Goal: Complete application form

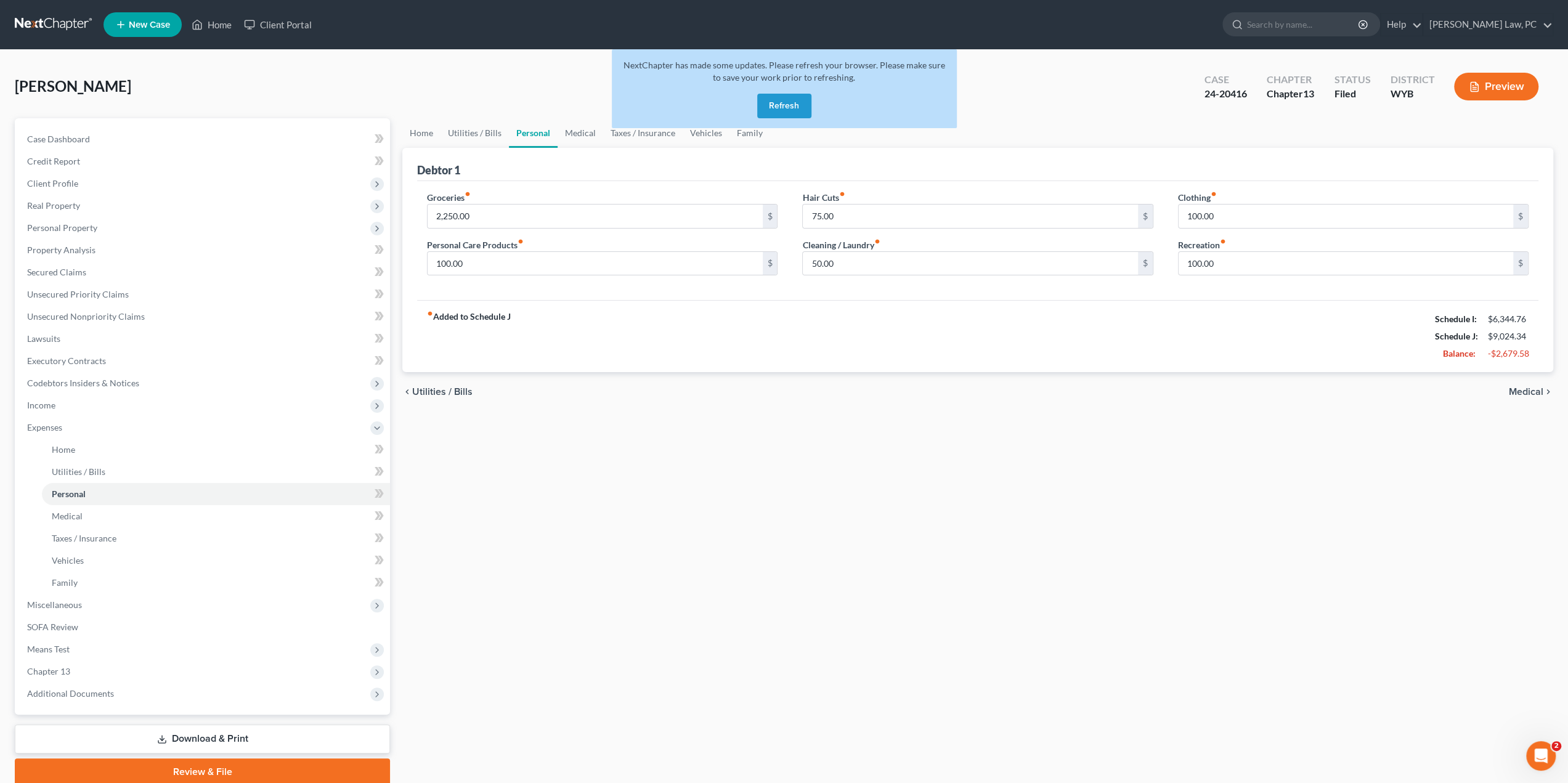
click at [774, 100] on button "Refresh" at bounding box center [785, 105] width 54 height 24
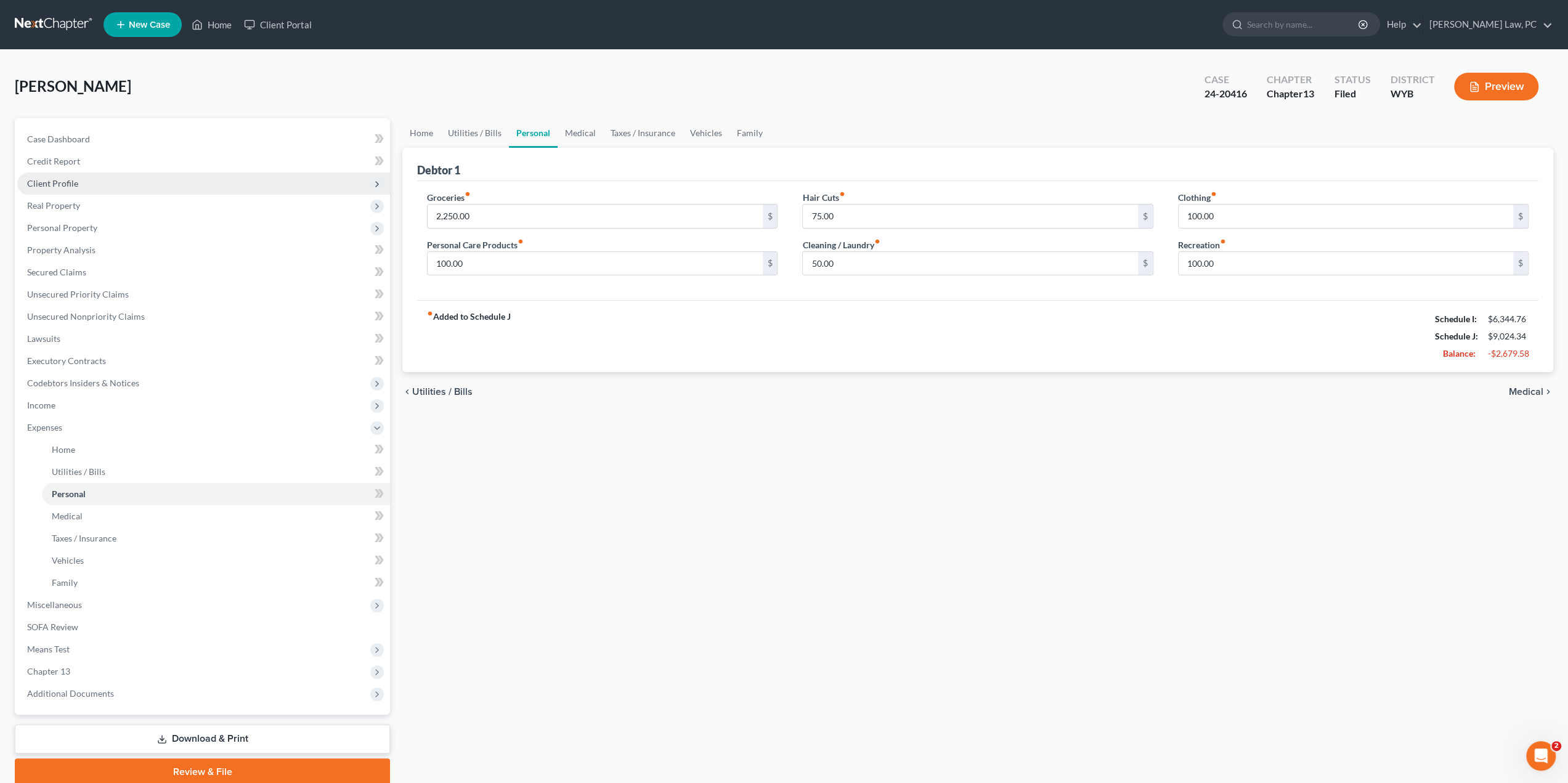
click at [62, 182] on span "Client Profile" at bounding box center [52, 183] width 51 height 10
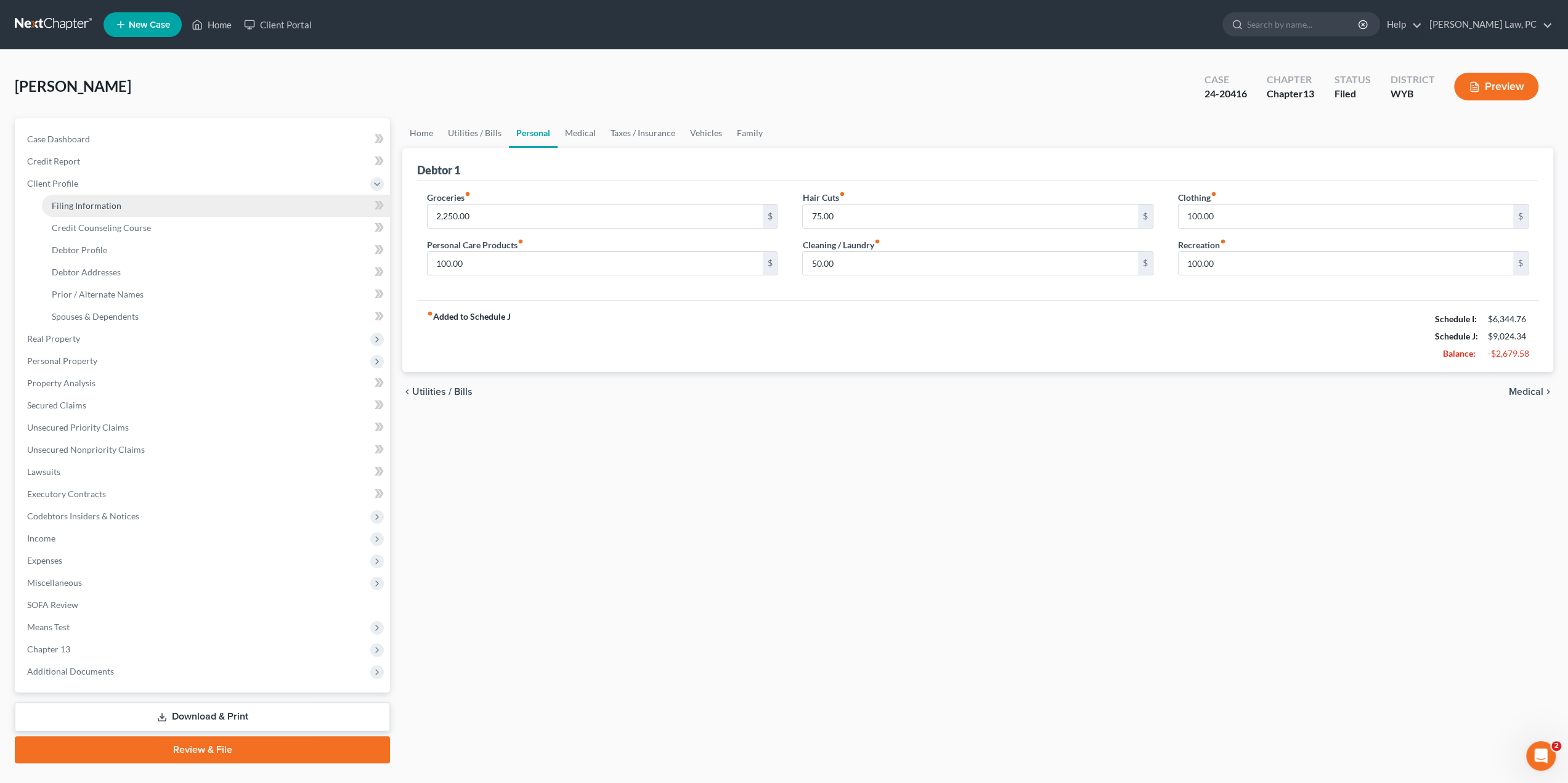
click at [63, 203] on span "Filing Information" at bounding box center [86, 205] width 70 height 10
select select "1"
select select "0"
select select "3"
select select "53"
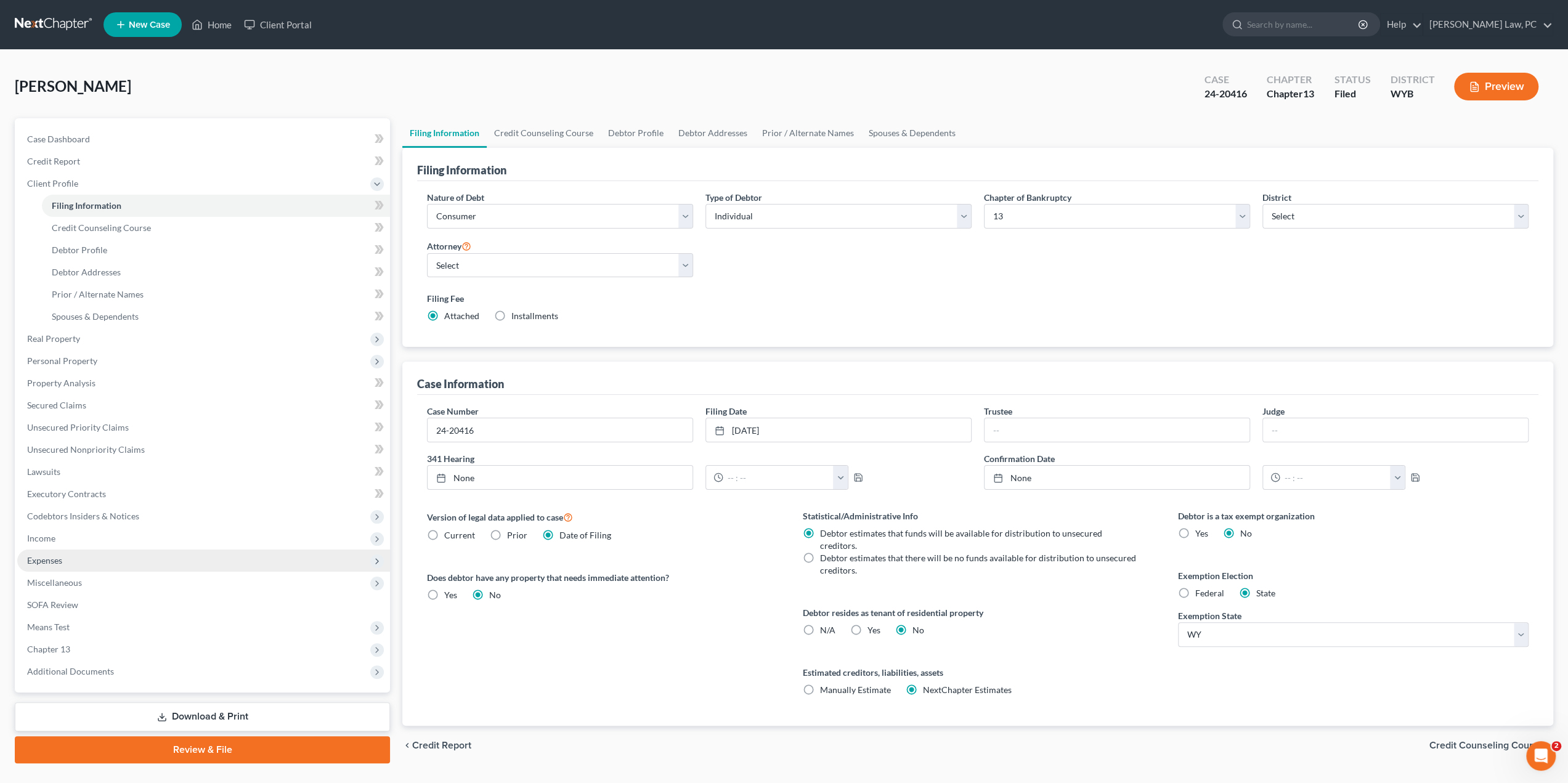
click at [47, 556] on span "Expenses" at bounding box center [45, 560] width 35 height 10
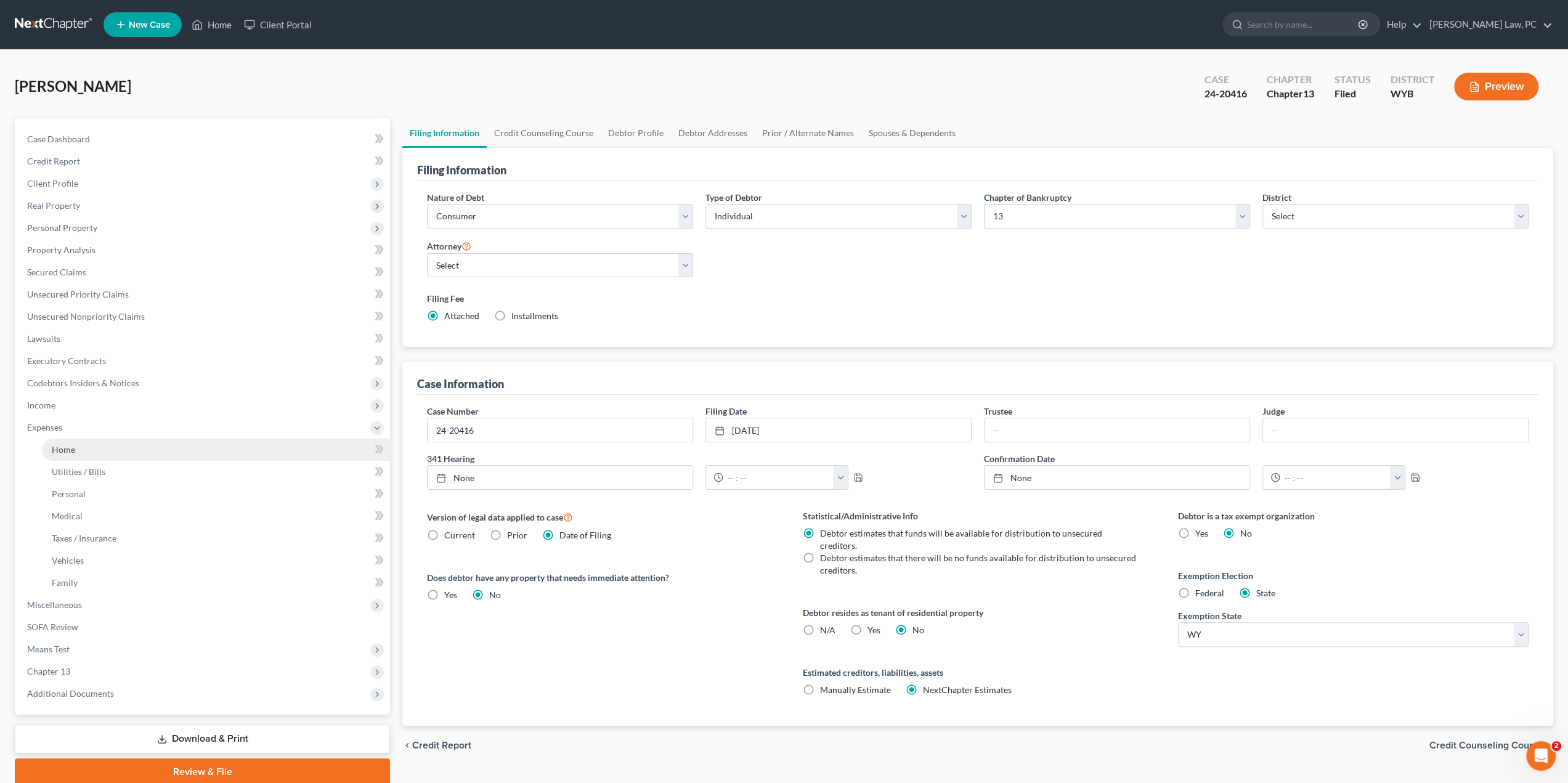
click at [66, 450] on span "Home" at bounding box center [63, 450] width 24 height 10
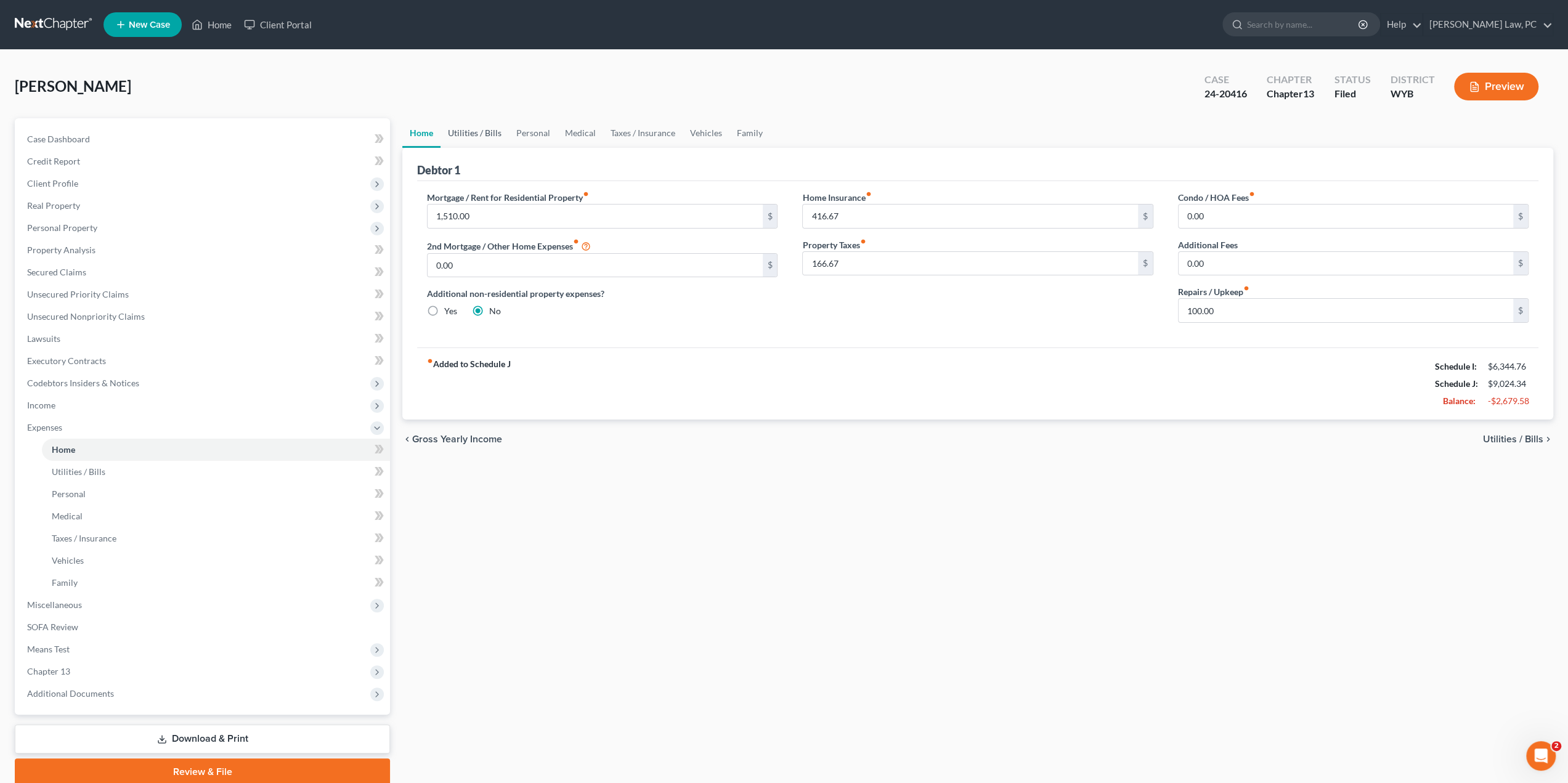
click at [471, 132] on link "Utilities / Bills" at bounding box center [475, 133] width 68 height 29
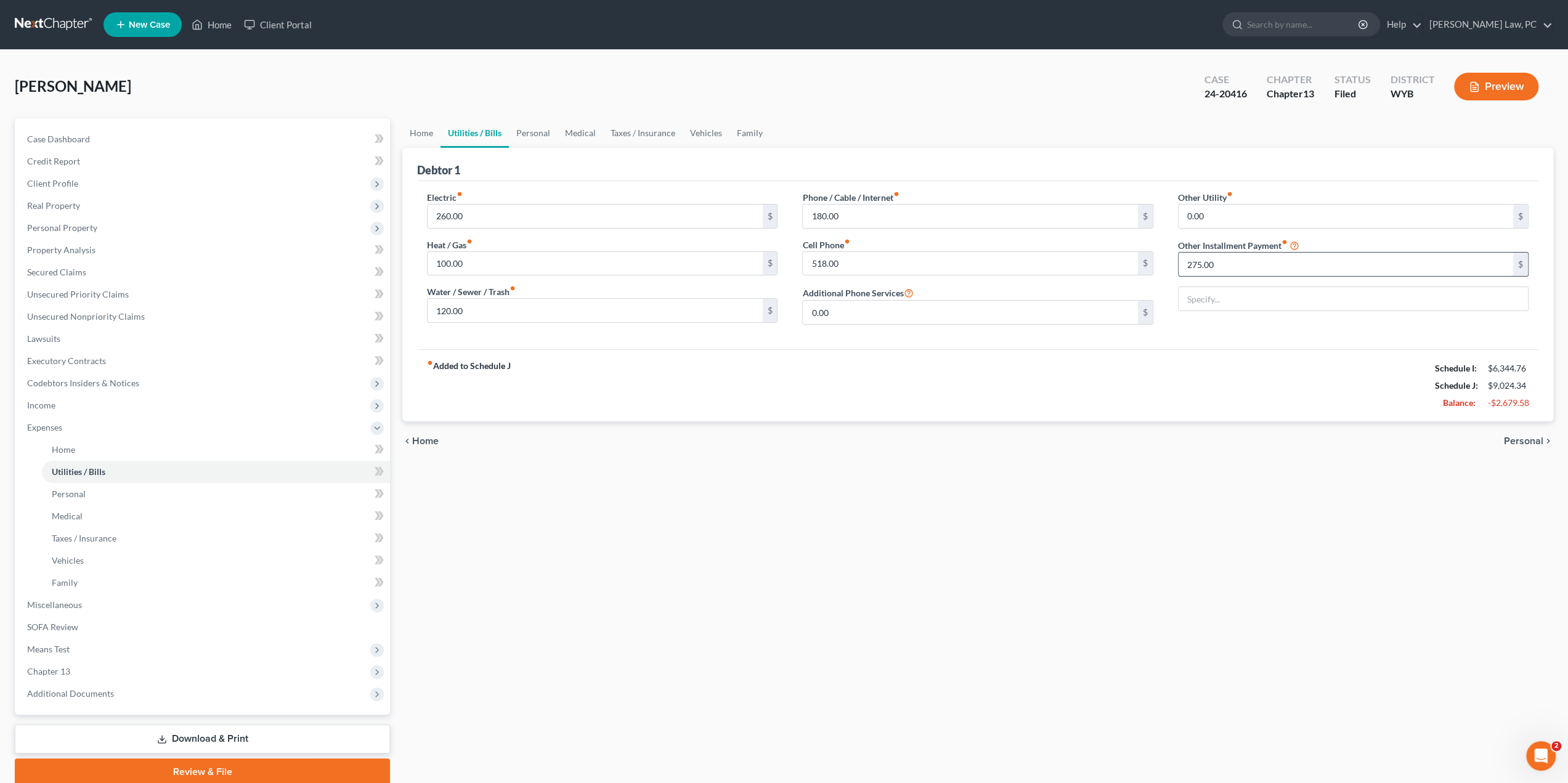
click at [1250, 264] on input "275.00" at bounding box center [1346, 264] width 335 height 24
click at [1299, 246] on icon at bounding box center [1294, 245] width 10 height 12
click at [704, 130] on link "Vehicles" at bounding box center [707, 133] width 47 height 29
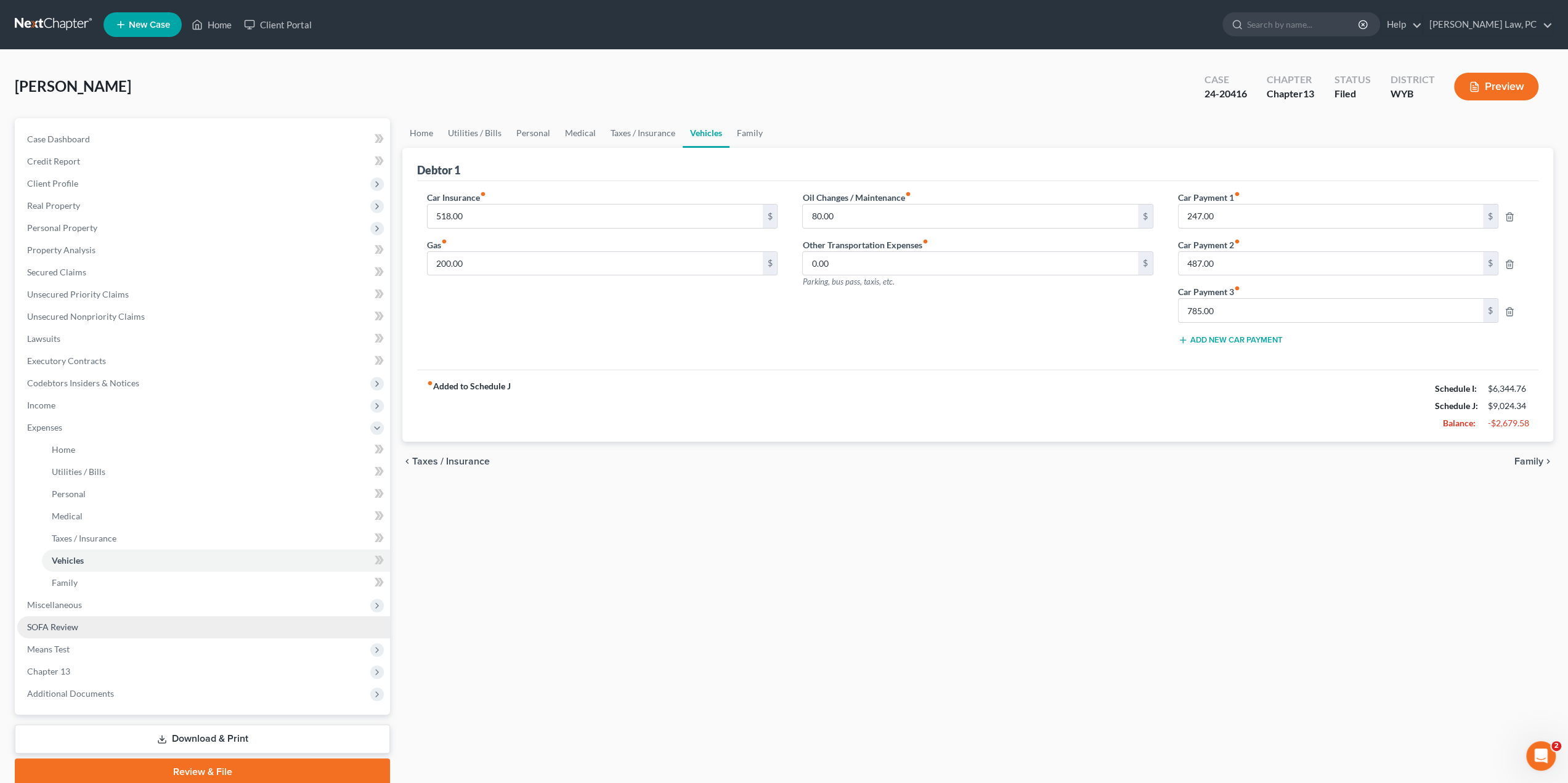
click at [77, 629] on span "SOFA Review" at bounding box center [52, 627] width 51 height 10
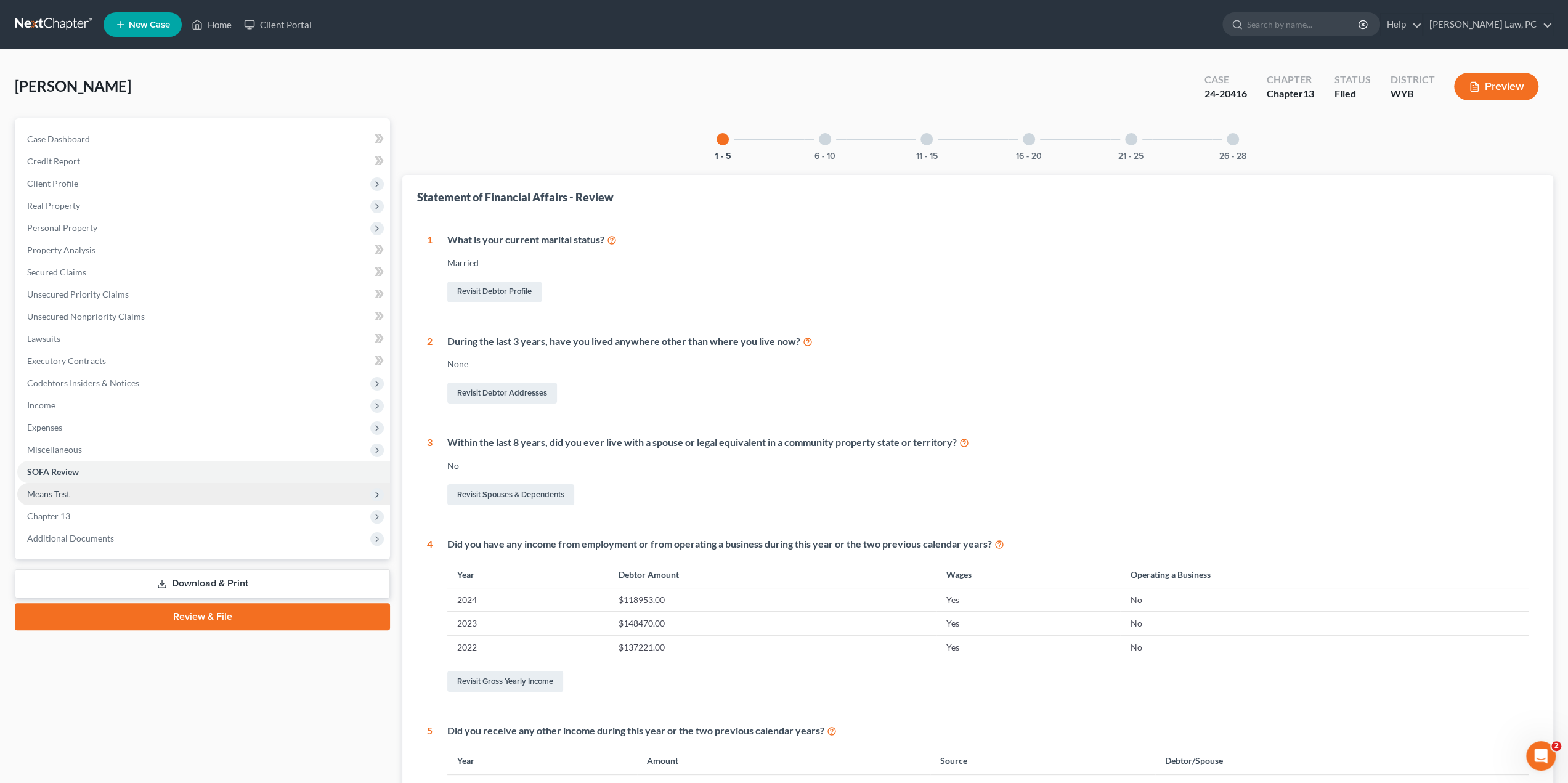
click at [62, 493] on span "Means Test" at bounding box center [49, 494] width 43 height 10
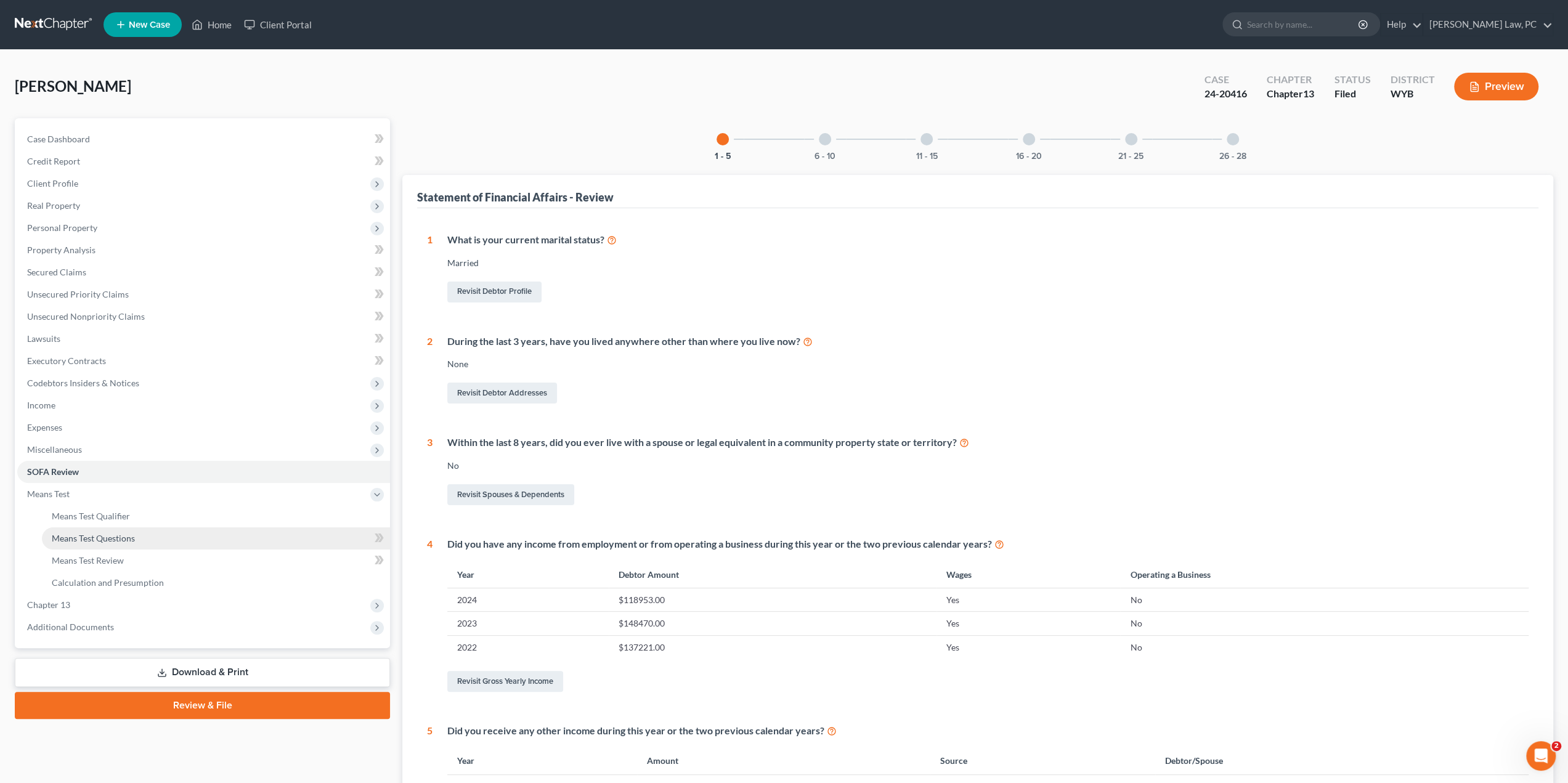
click at [96, 542] on span "Means Test Questions" at bounding box center [93, 538] width 83 height 10
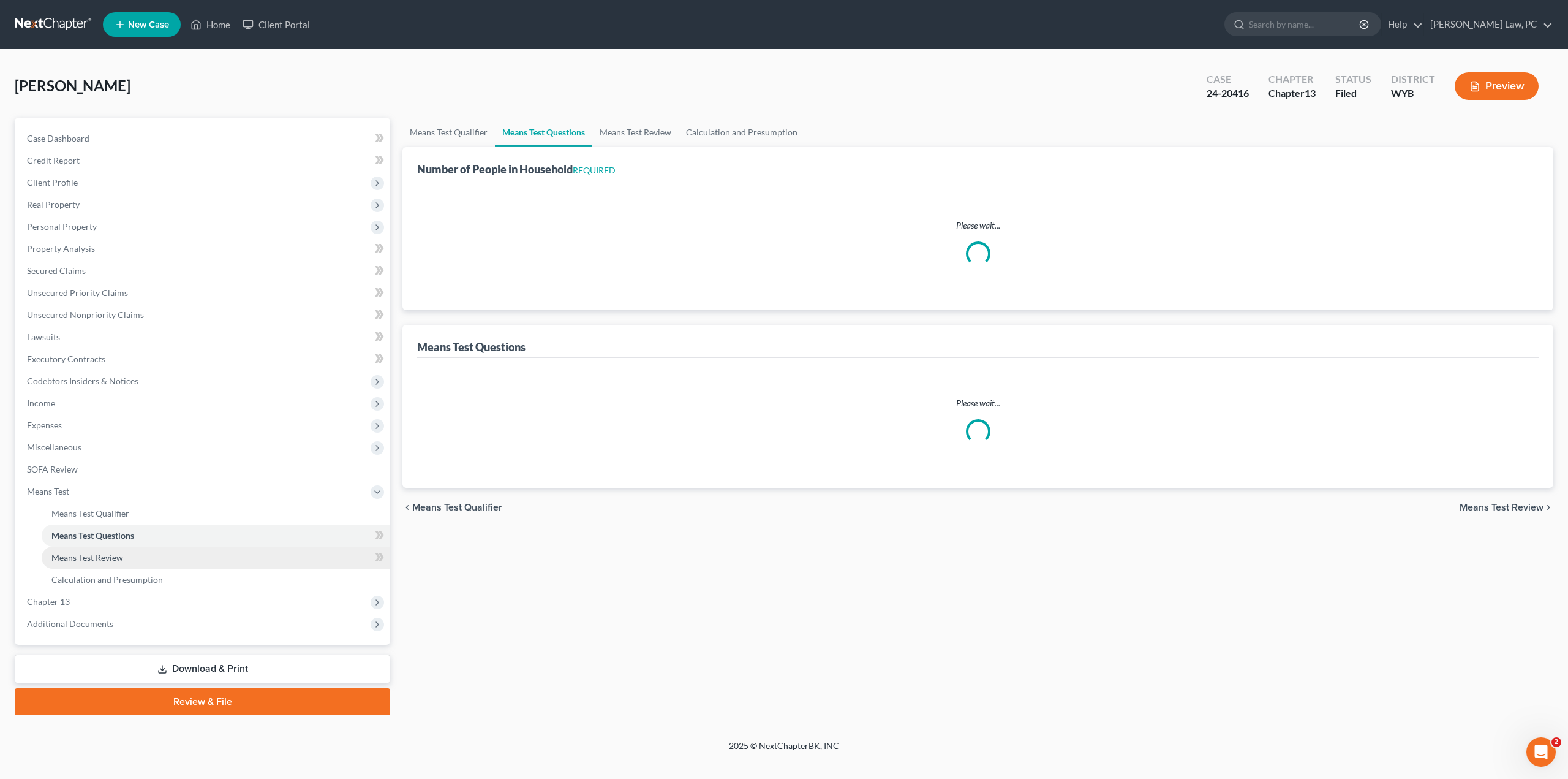
select select "0"
select select "60"
select select "3"
select select "4"
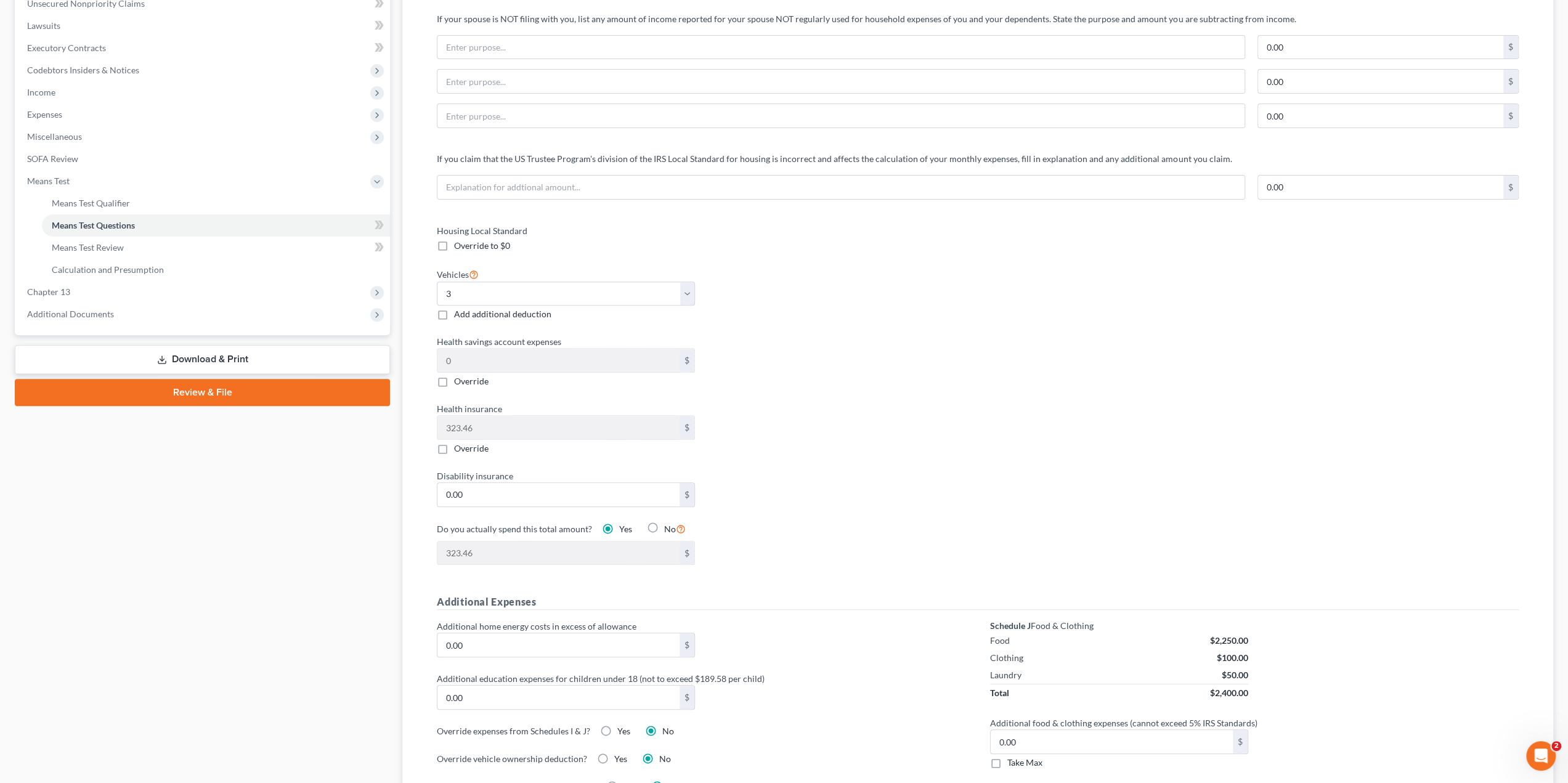
scroll to position [308, 0]
